Goal: Transaction & Acquisition: Purchase product/service

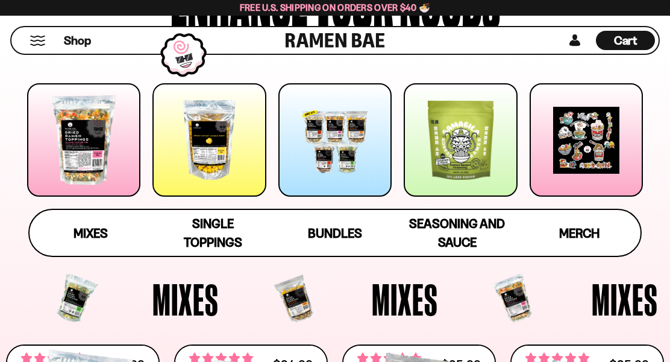
scroll to position [154, 0]
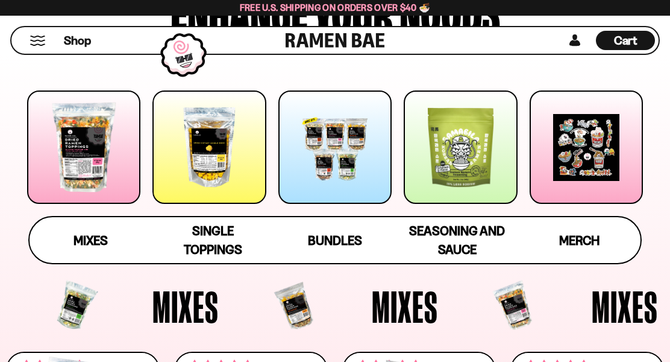
click at [213, 156] on div at bounding box center [209, 146] width 113 height 113
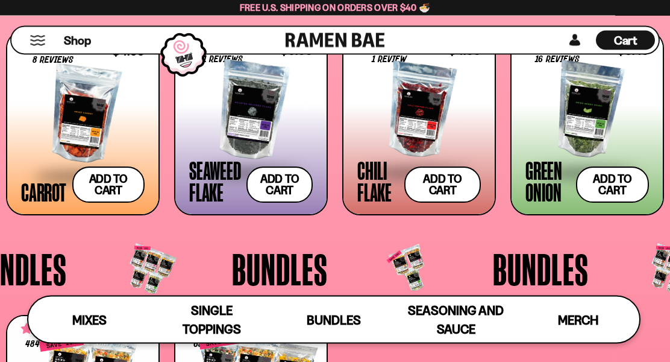
scroll to position [1742, 0]
click at [609, 181] on button "Add to cart Add ― Regular price $3.49 Regular price Sale price $3.49 Unit price…" at bounding box center [612, 184] width 73 height 36
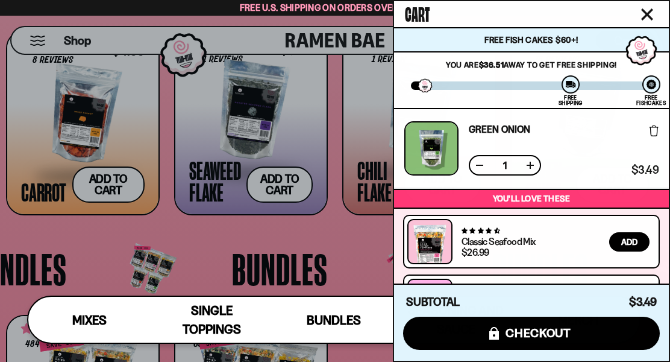
click at [530, 162] on button at bounding box center [530, 165] width 12 height 12
click at [363, 251] on div at bounding box center [335, 181] width 670 height 362
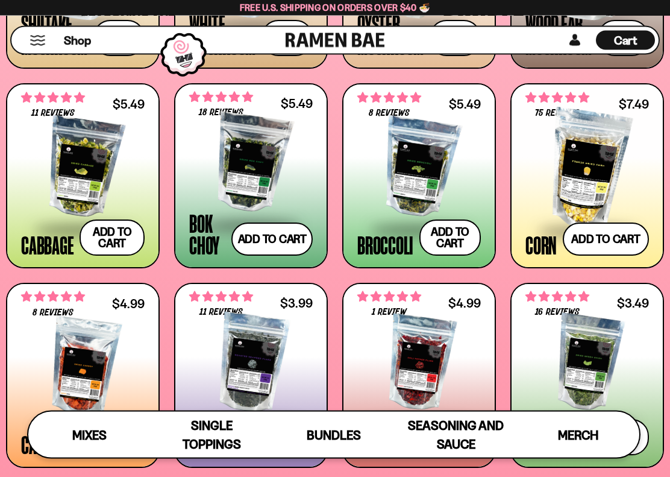
scroll to position [1489, 0]
click at [119, 235] on button "Add to cart Add ― Regular price $5.49 Regular price Sale price $5.49 Unit price…" at bounding box center [112, 237] width 65 height 36
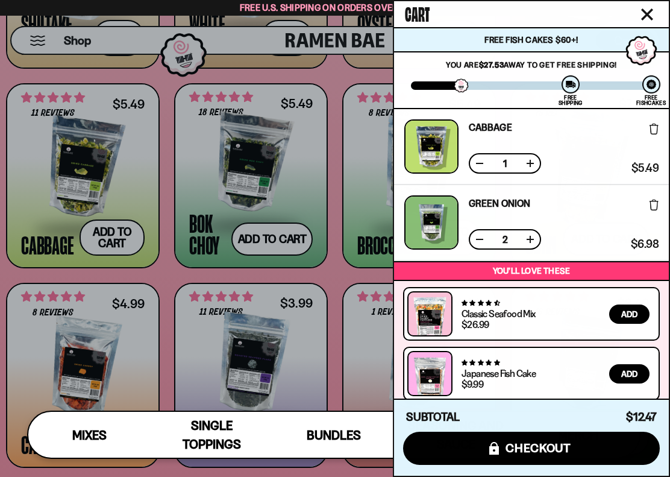
click at [322, 270] on div at bounding box center [335, 238] width 670 height 477
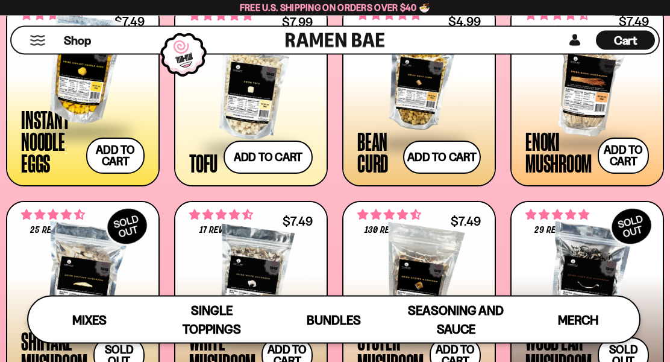
scroll to position [1167, 0]
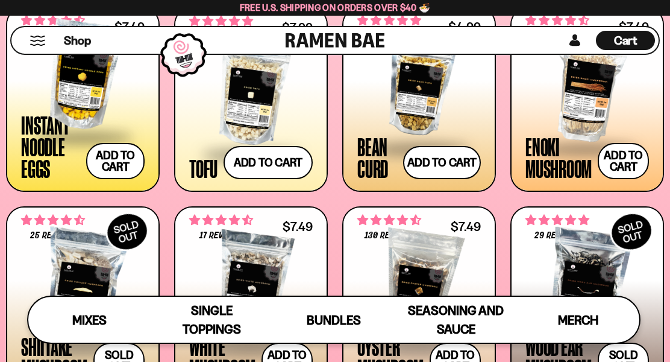
click at [121, 153] on button "Add to cart Add ― Regular price $7.49 Regular price Sale price $7.49 Unit price…" at bounding box center [115, 161] width 58 height 36
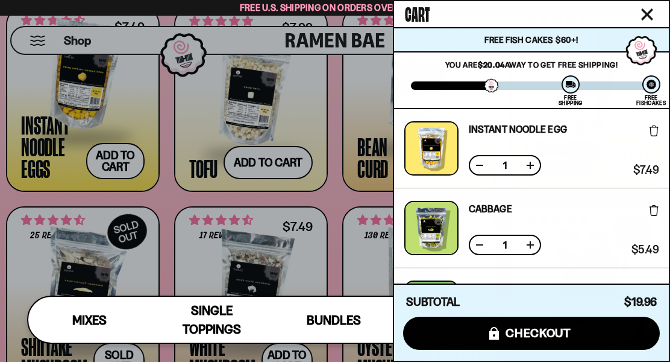
click at [530, 161] on button at bounding box center [530, 165] width 12 height 12
click at [476, 162] on button at bounding box center [480, 165] width 12 height 12
click at [338, 203] on div at bounding box center [335, 181] width 670 height 362
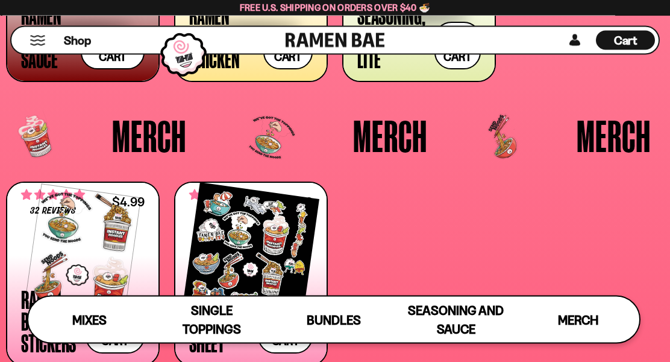
scroll to position [2444, 0]
click at [628, 43] on span "Cart" at bounding box center [626, 40] width 24 height 14
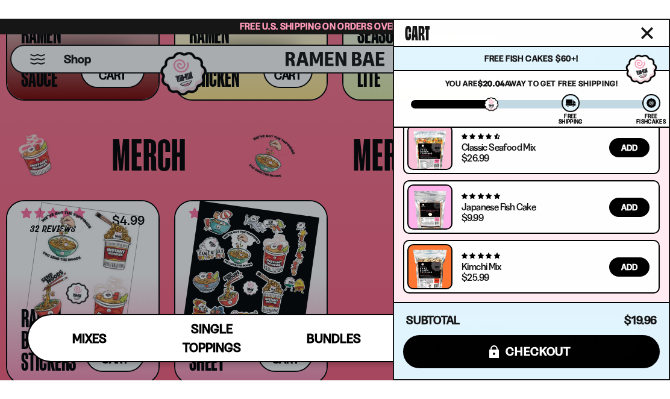
scroll to position [234, 0]
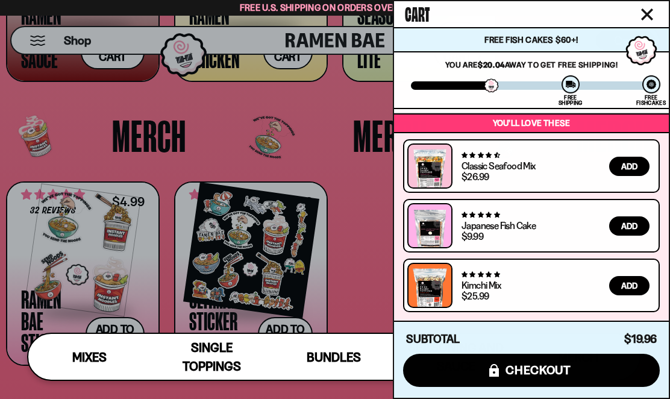
click at [637, 164] on span "Add" at bounding box center [629, 166] width 16 height 8
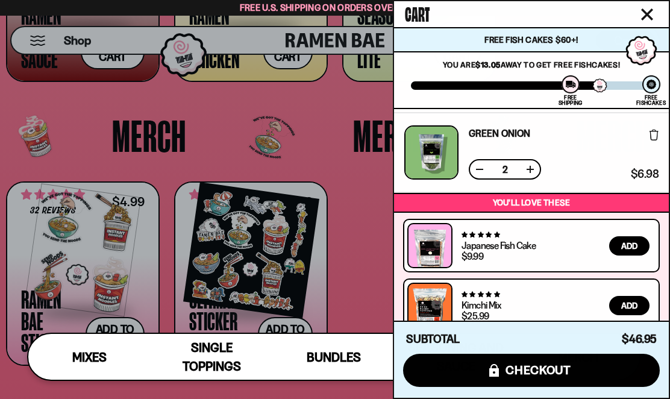
click at [547, 361] on span "checkout" at bounding box center [539, 369] width 66 height 13
